Goal: Task Accomplishment & Management: Use online tool/utility

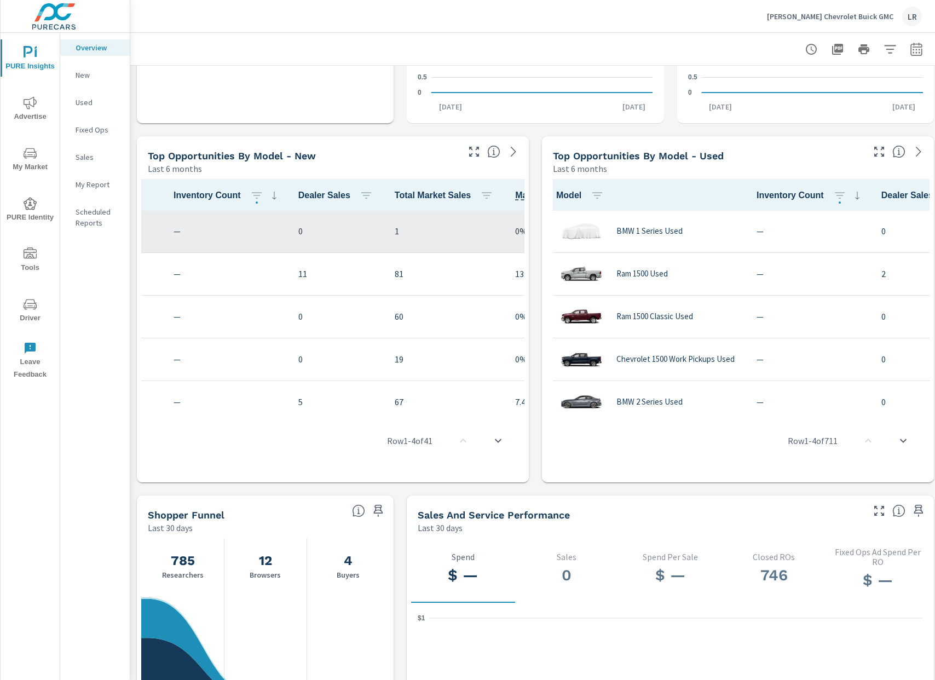
scroll to position [1, 182]
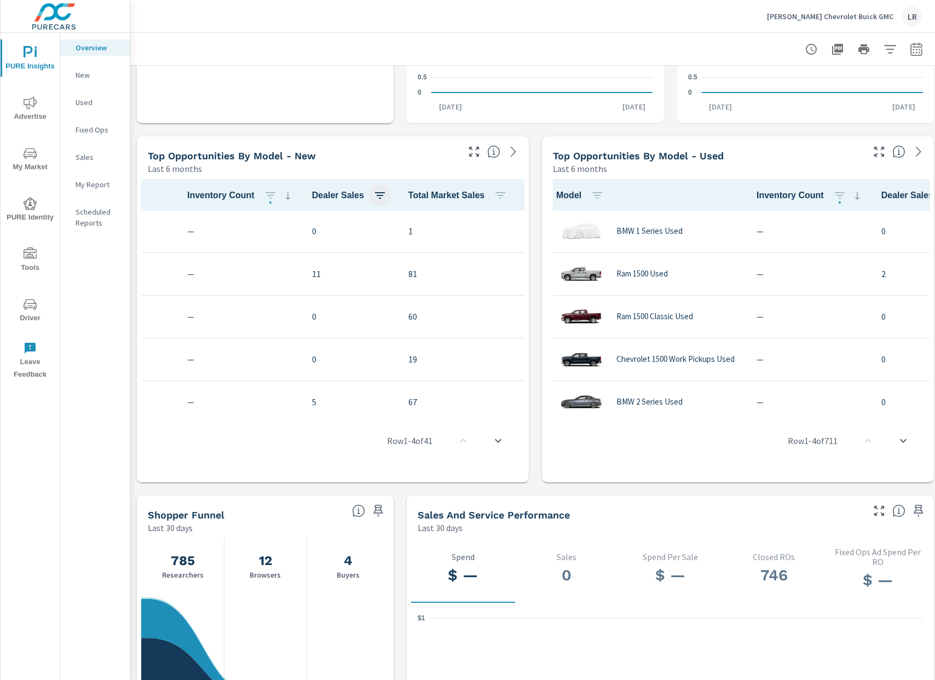
click at [380, 195] on icon "button" at bounding box center [380, 195] width 10 height 7
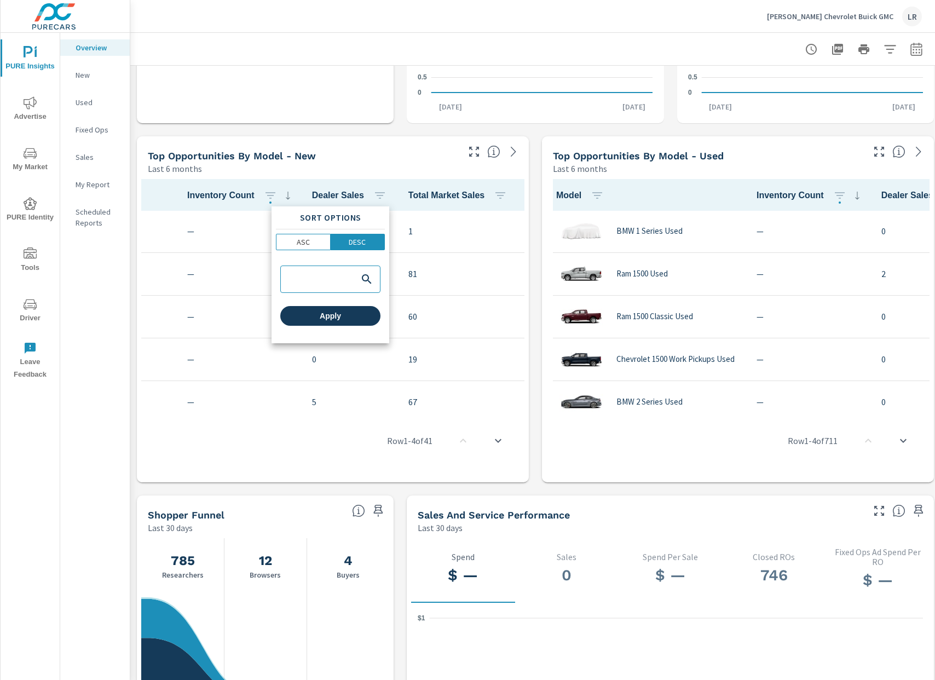
click at [347, 314] on span "Apply" at bounding box center [330, 316] width 91 height 10
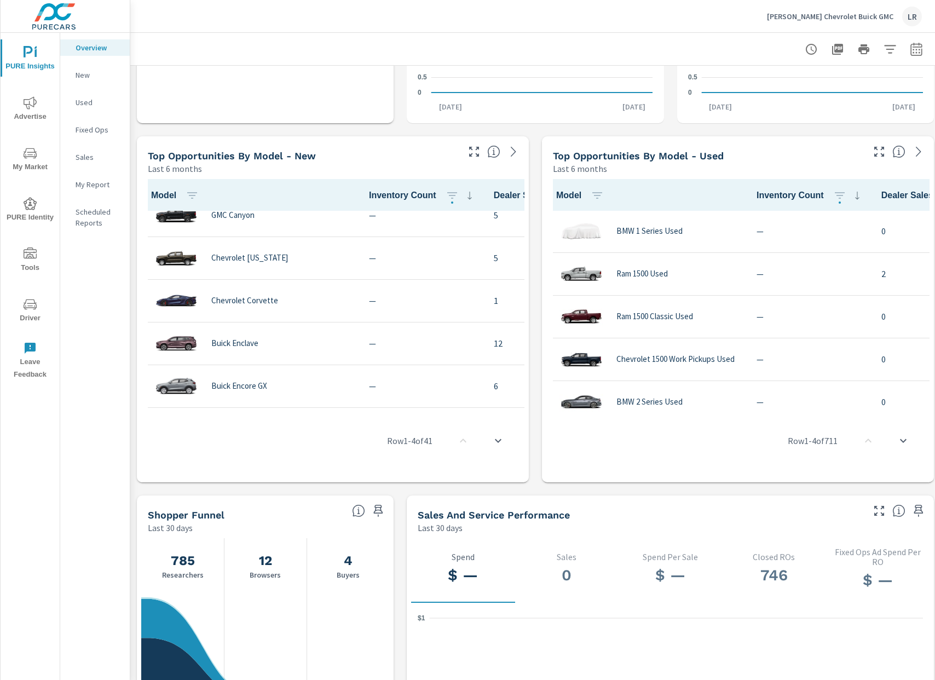
scroll to position [188, 0]
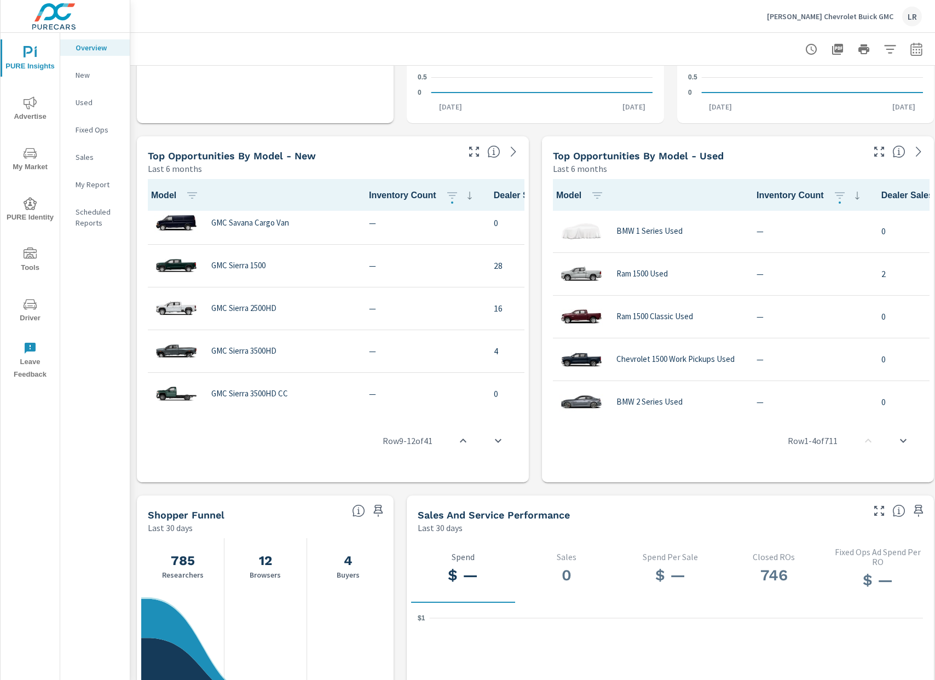
scroll to position [906, 0]
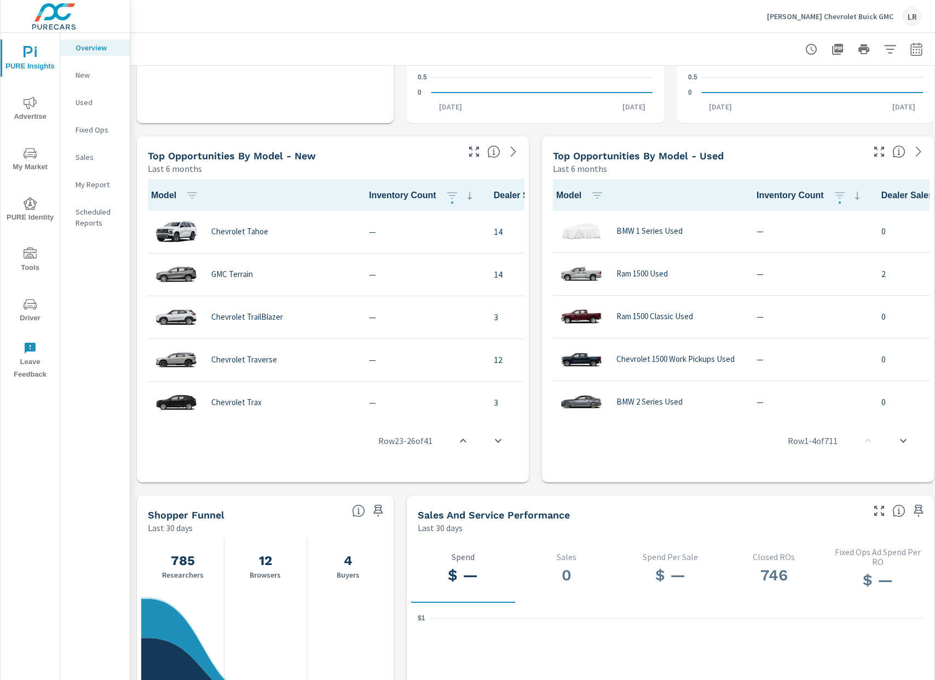
scroll to position [1456, 0]
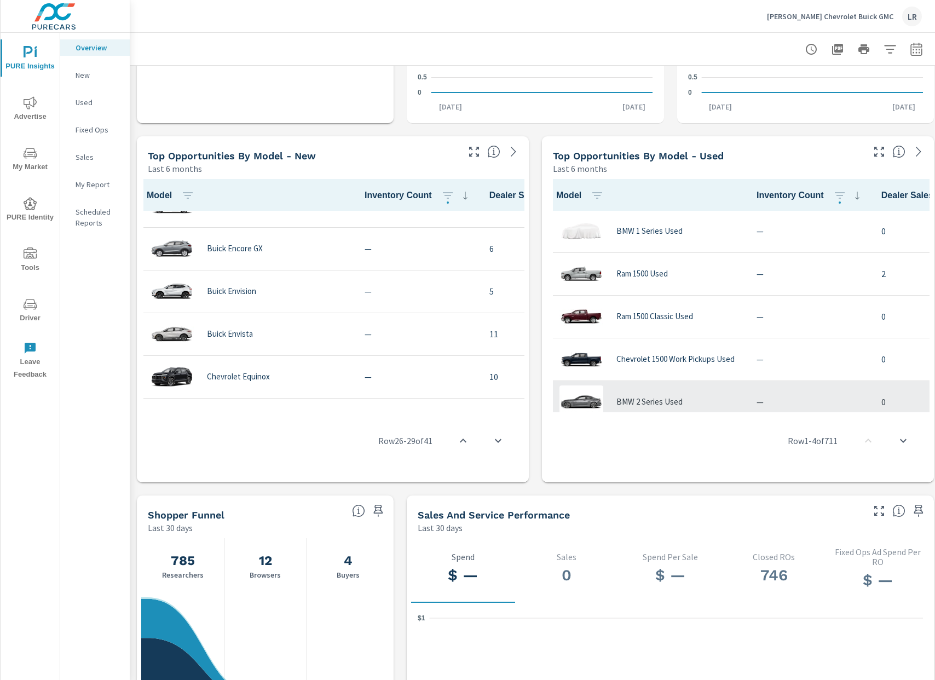
scroll to position [325, 0]
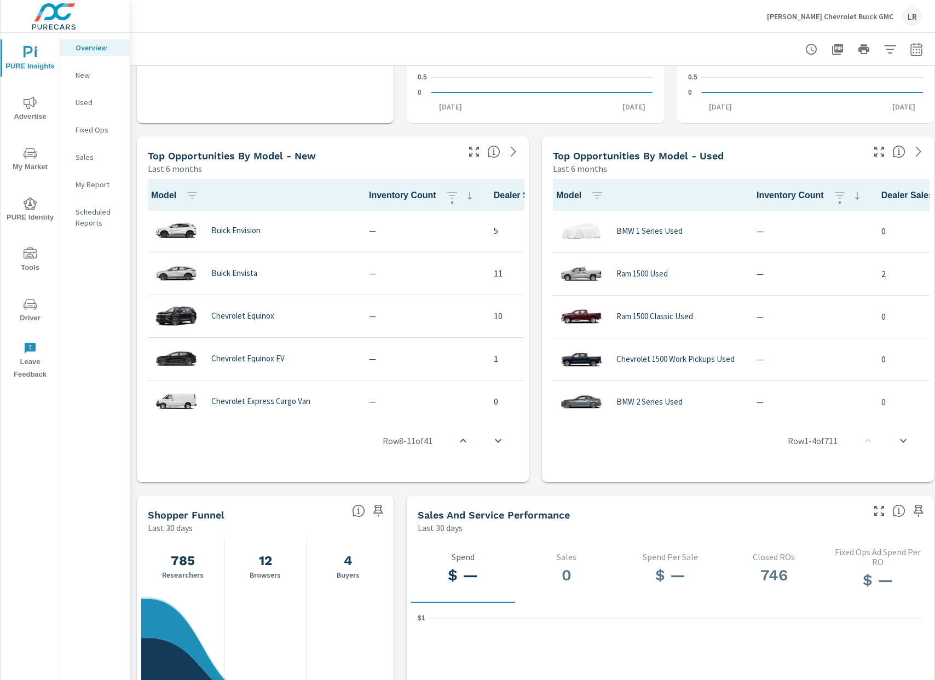
scroll to position [394, 0]
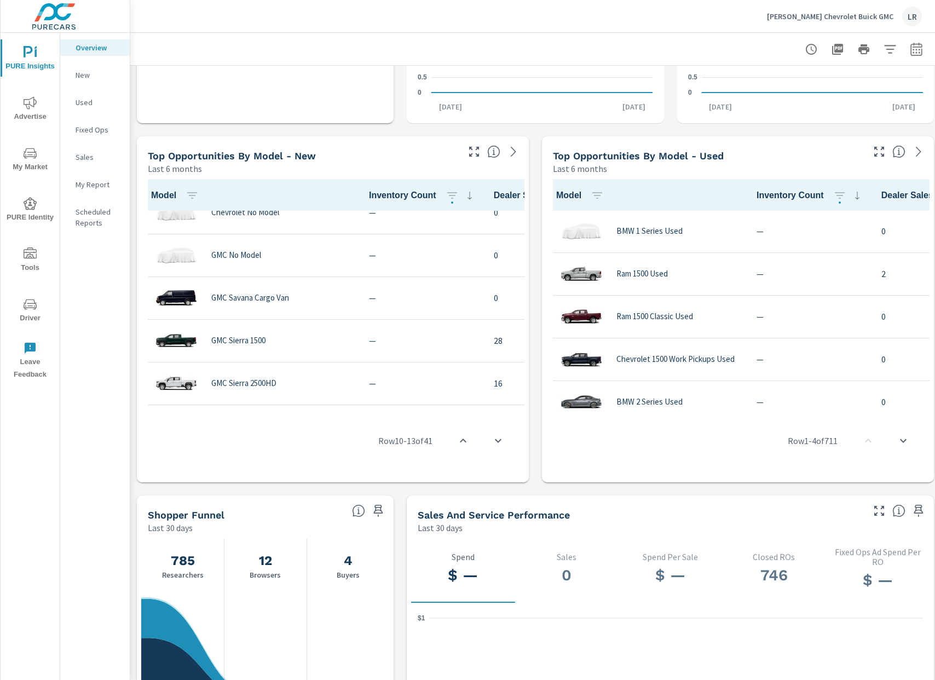
scroll to position [833, 0]
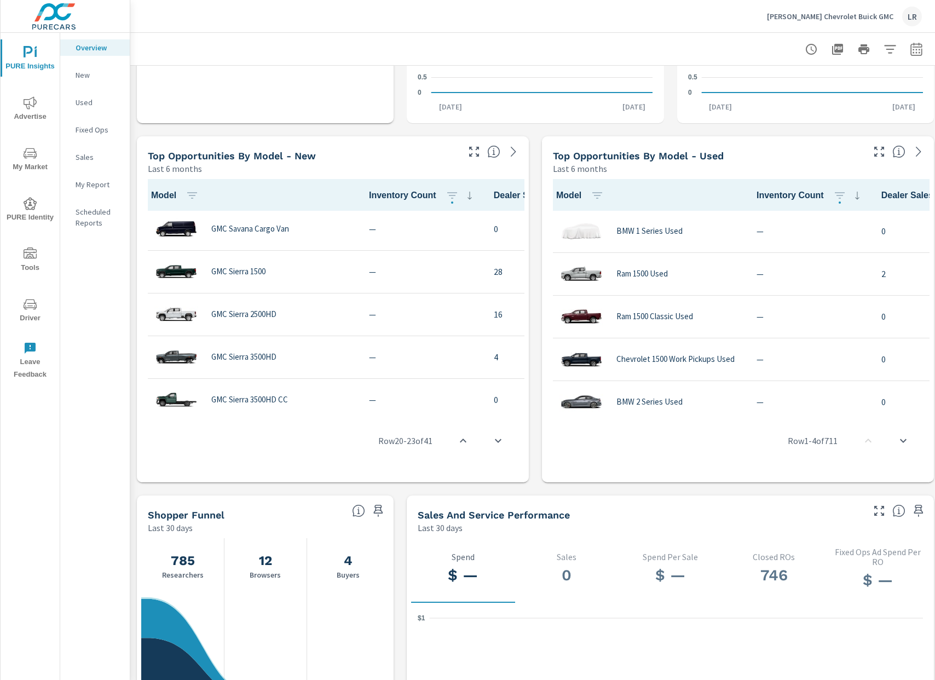
scroll to position [947, 0]
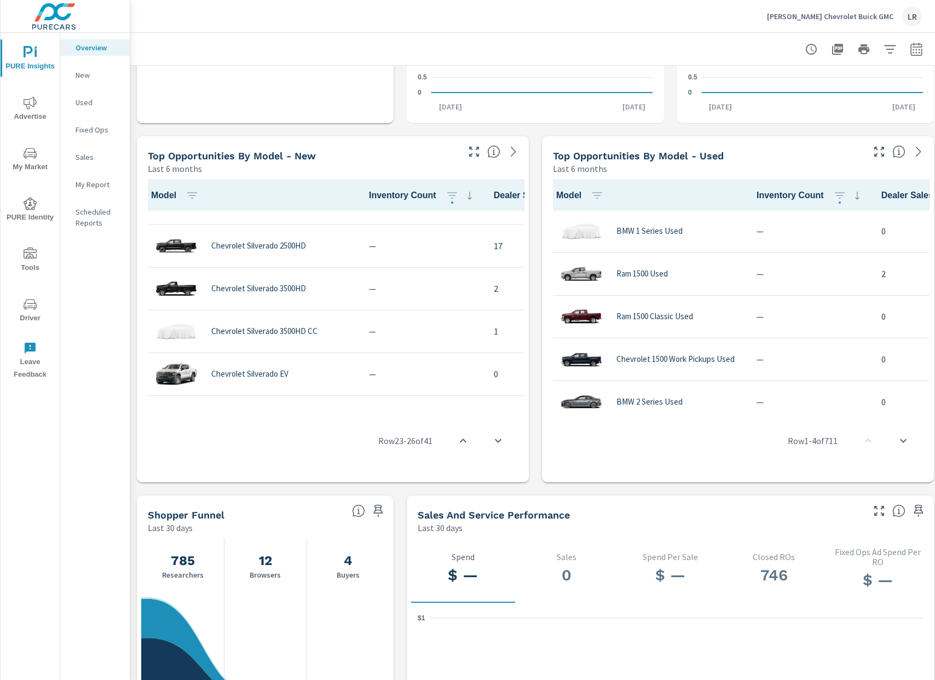
scroll to position [1183, 0]
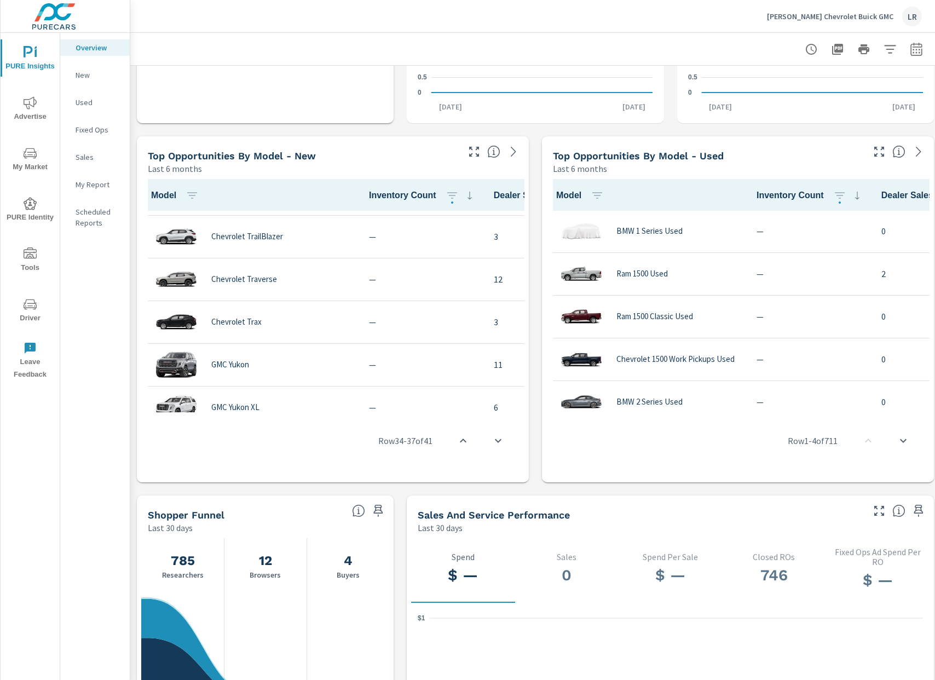
scroll to position [1549, 0]
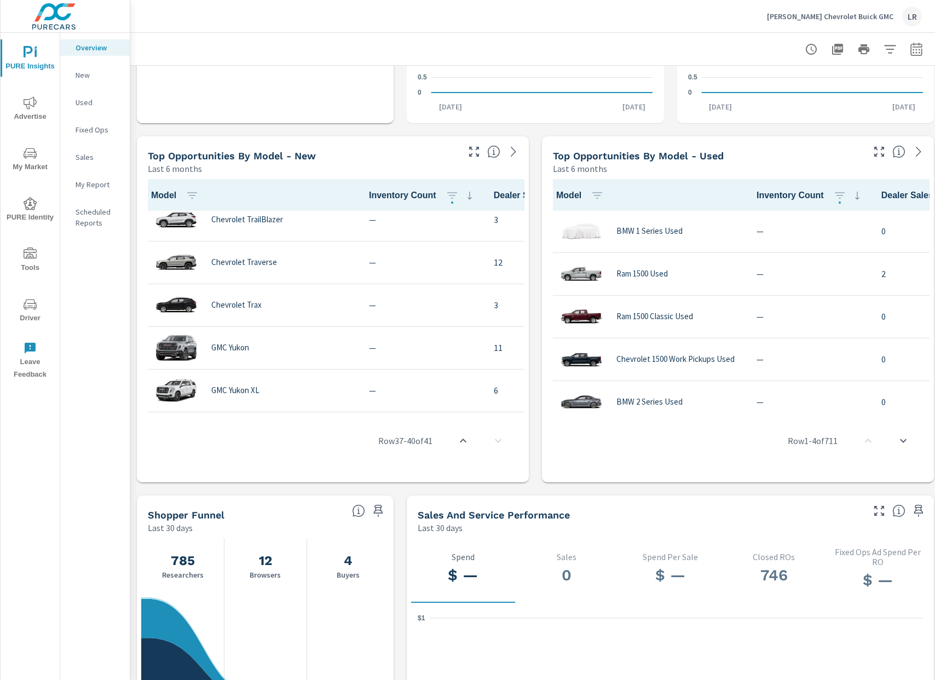
scroll to position [668, 0]
